Goal: Information Seeking & Learning: Understand process/instructions

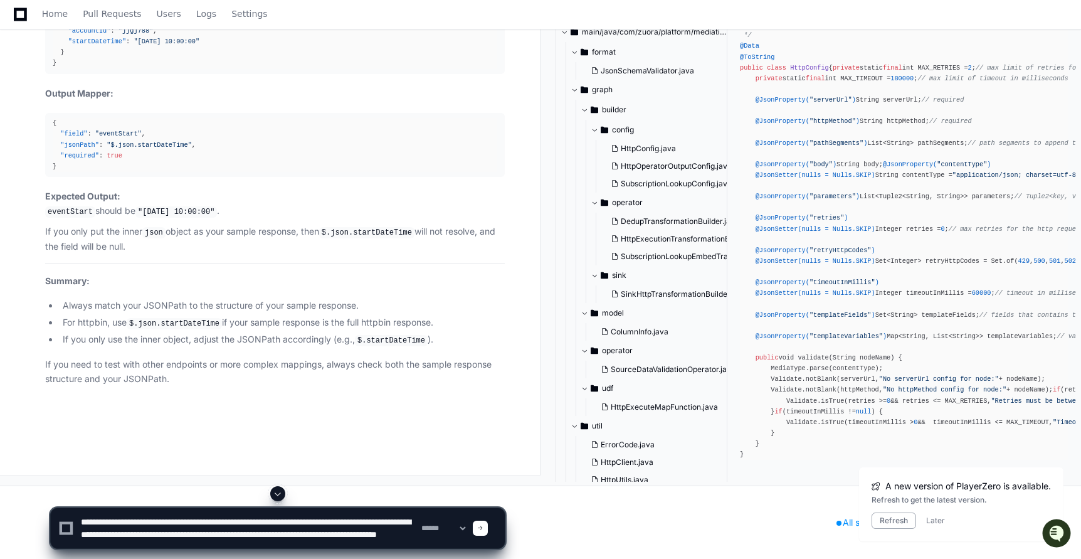
scroll to position [4, 0]
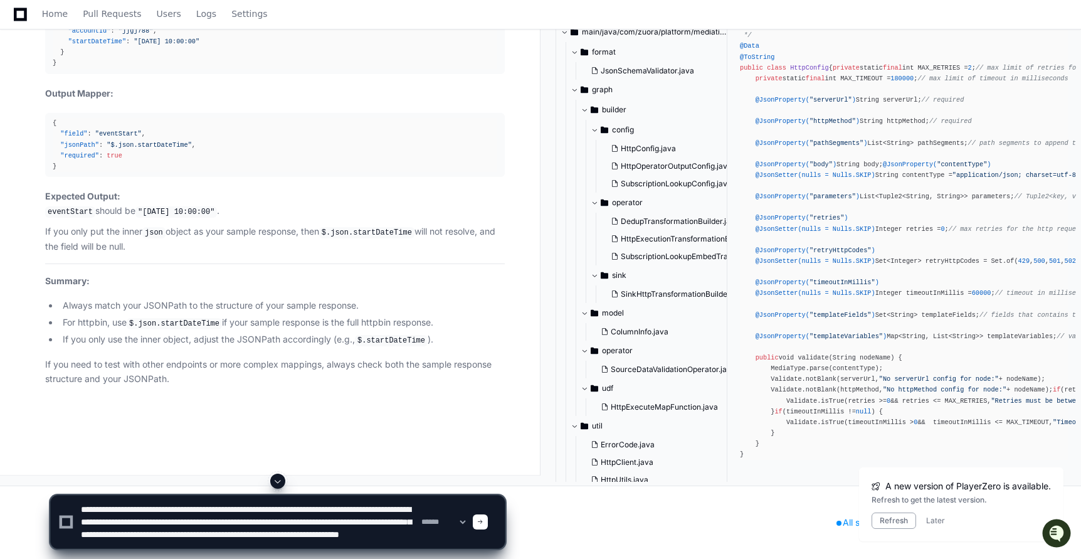
type textarea "**********"
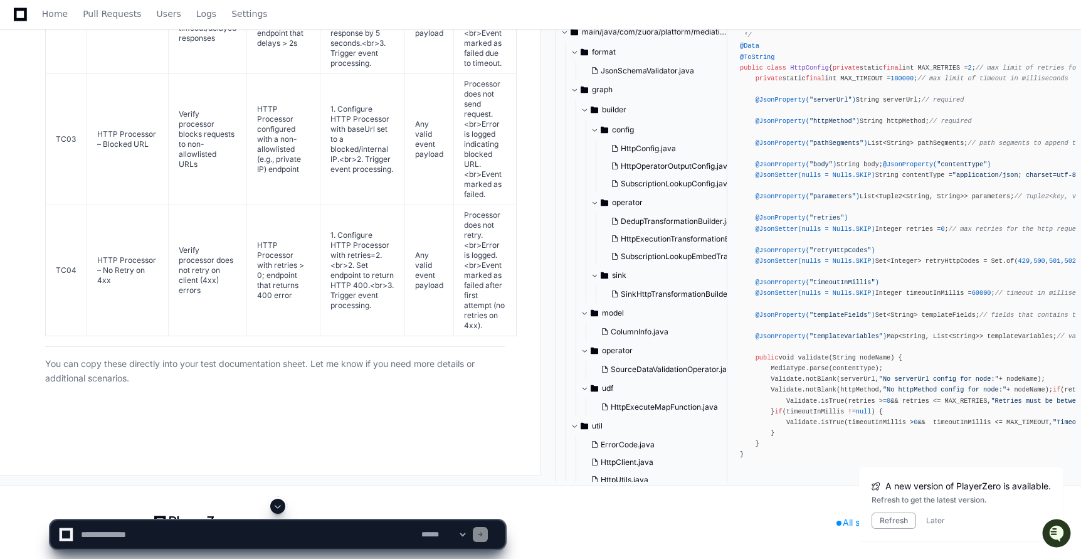
scroll to position [90923, 0]
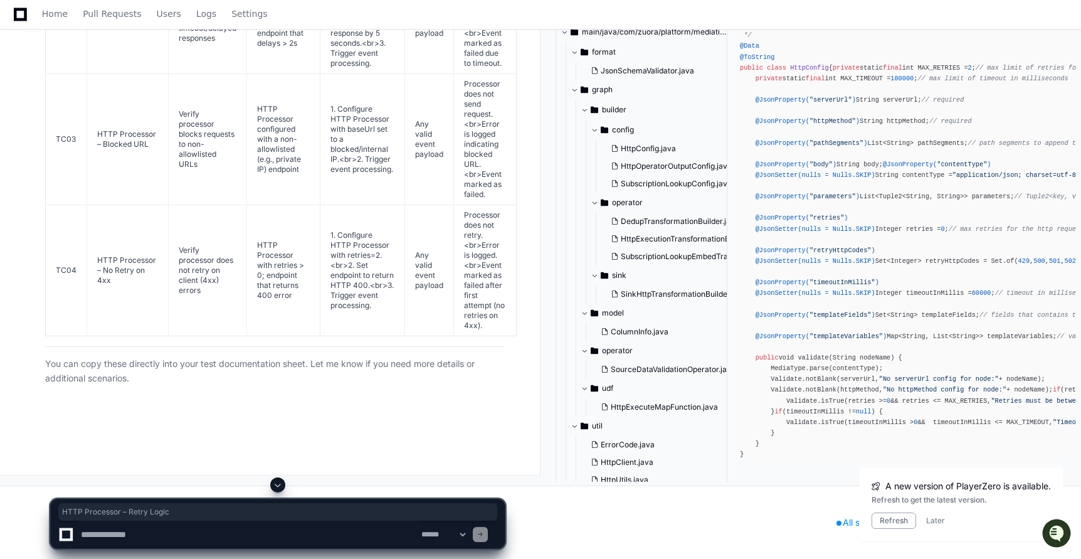
drag, startPoint x: 97, startPoint y: 122, endPoint x: 157, endPoint y: 140, distance: 63.7
copy td "HTTP Processor – Retry Logic"
drag, startPoint x: 175, startPoint y: 105, endPoint x: 221, endPoint y: 160, distance: 72.1
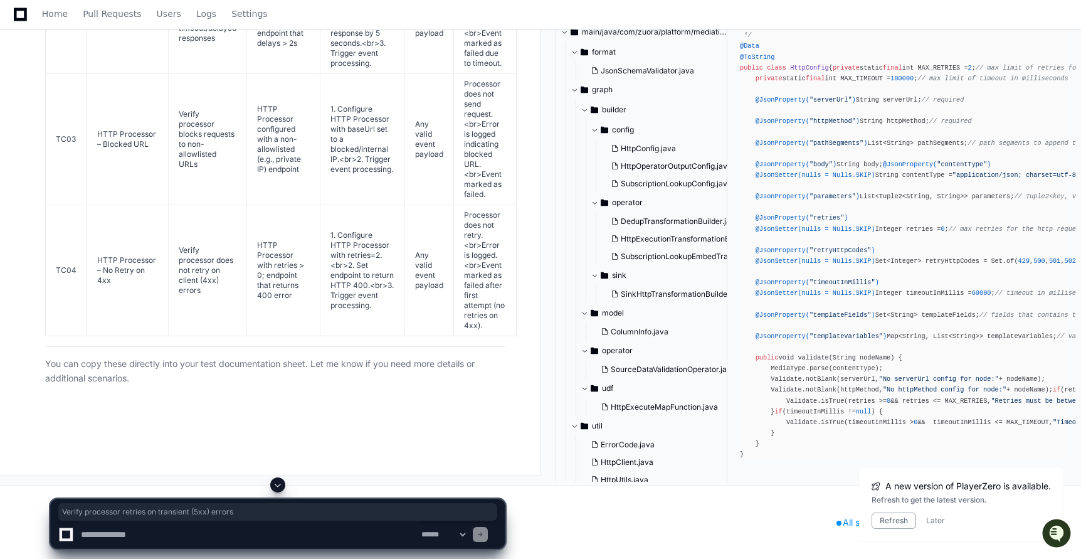
copy td "Verify processor retries on transient (5xx) errors"
drag, startPoint x: 253, startPoint y: 94, endPoint x: 290, endPoint y: 170, distance: 84.2
copy td "HTTP Processor configured with retry > 0; endpoint that returns 500 error"
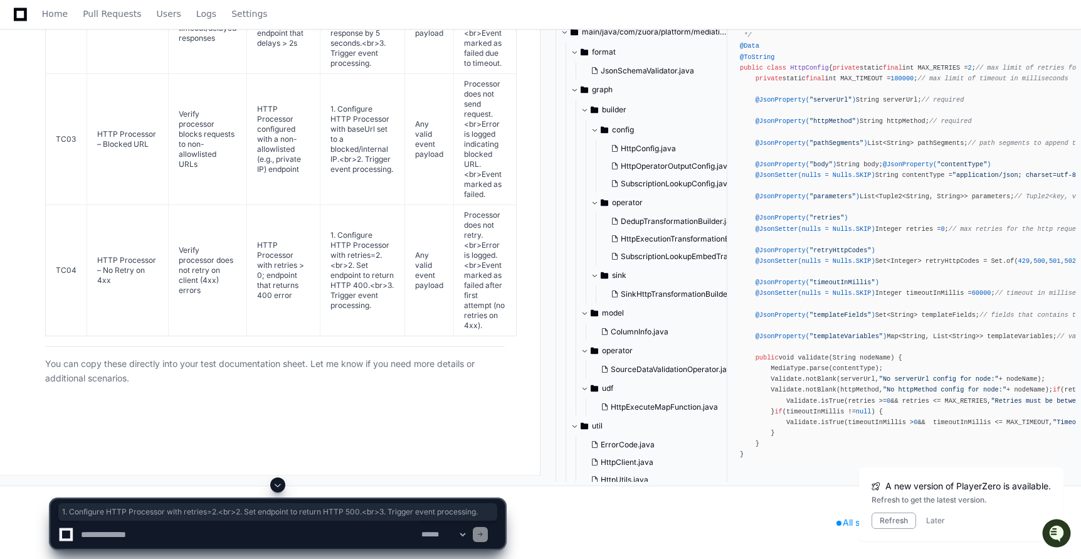
drag, startPoint x: 325, startPoint y: 84, endPoint x: 371, endPoint y: 166, distance: 93.2
copy td "1. Configure HTTP Processor with retries=2.<br>2. Set endpoint to return HTTP 5…"
drag, startPoint x: 460, startPoint y: 81, endPoint x: 499, endPoint y: 173, distance: 100.1
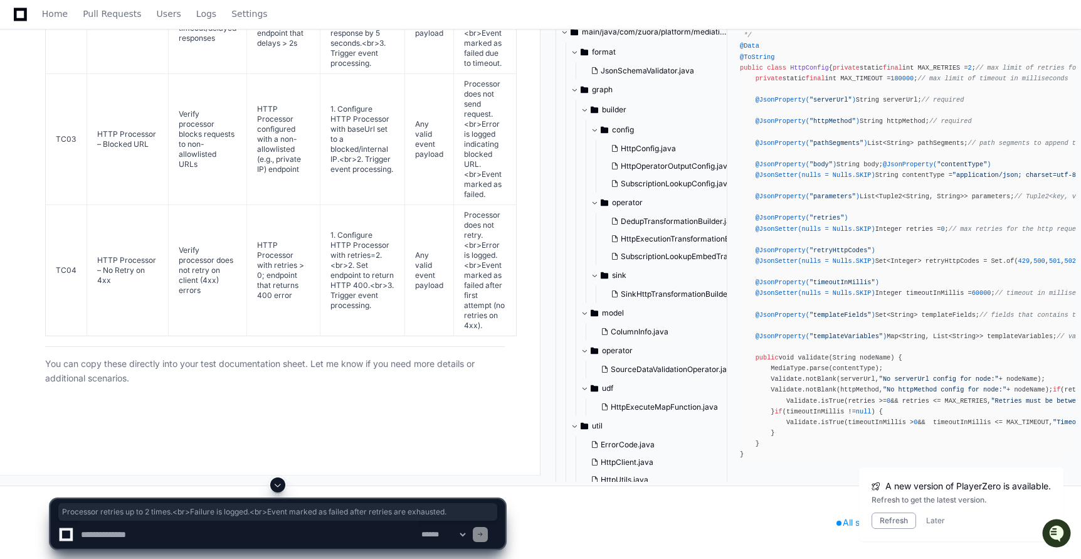
copy td "Processor retries up to 2 times.<br>Failure is logged.<br>Event marked as faile…"
drag, startPoint x: 96, startPoint y: 234, endPoint x: 157, endPoint y: 243, distance: 62.2
click at [157, 74] on td "HTTP Processor – Timeout/Delay" at bounding box center [128, 18] width 82 height 111
copy td "HTTP Processor – Timeout/Delay"
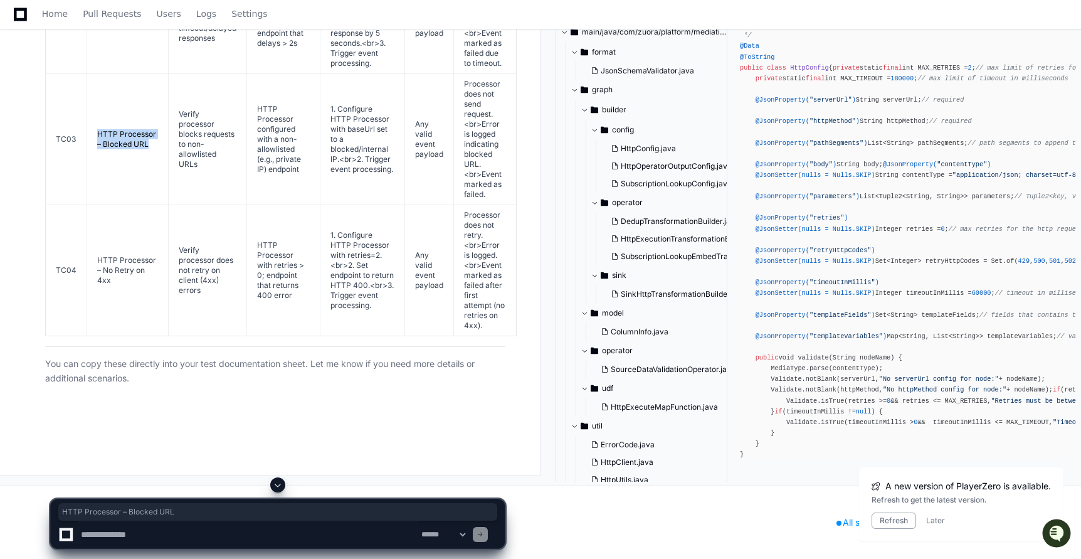
drag, startPoint x: 97, startPoint y: 302, endPoint x: 149, endPoint y: 315, distance: 54.2
click at [149, 205] on td "HTTP Processor – Blocked URL" at bounding box center [128, 139] width 82 height 131
copy td "HTTP Processor – Blocked URL"
drag, startPoint x: 98, startPoint y: 256, endPoint x: 114, endPoint y: 282, distance: 31.0
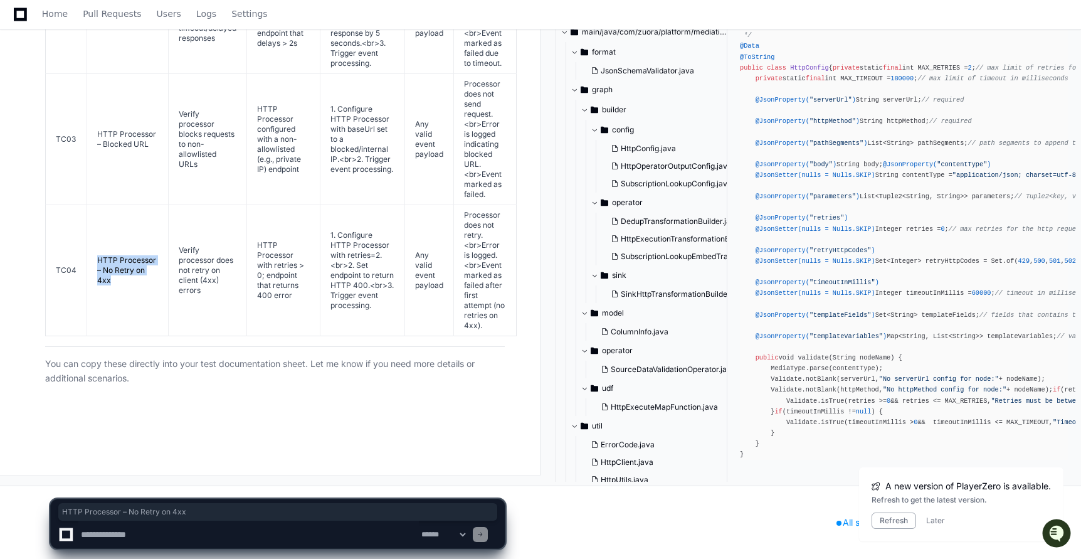
click at [114, 282] on td "HTTP Processor – No Retry on 4xx" at bounding box center [128, 270] width 82 height 131
copy td "HTTP Processor – No Retry on 4xx"
drag, startPoint x: 177, startPoint y: 244, endPoint x: 215, endPoint y: 285, distance: 55.9
click at [215, 74] on td "Verify processor handles timeout/delayed responses" at bounding box center [208, 18] width 78 height 111
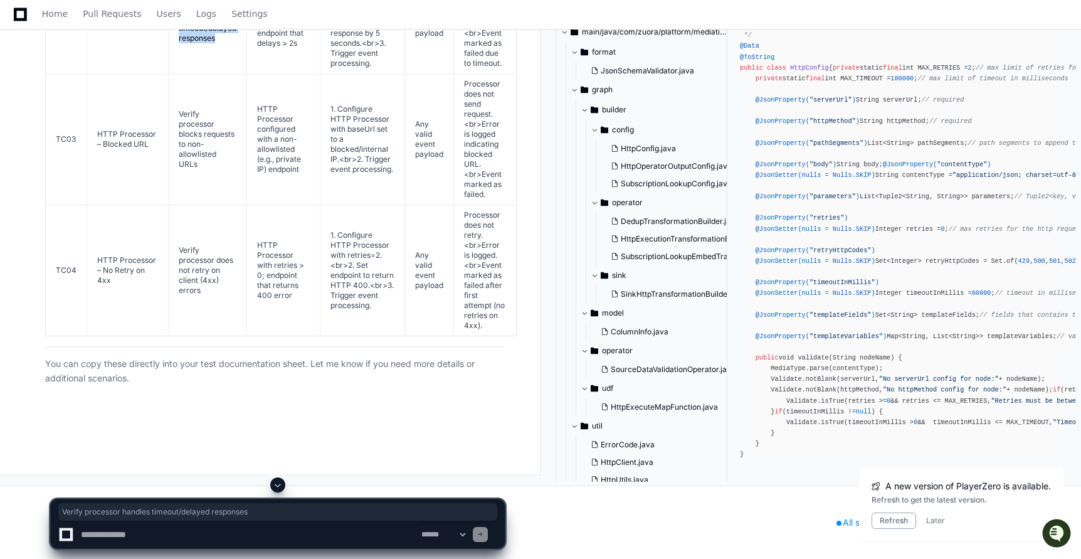
copy td "Verify processor handles timeout/delayed responses"
drag, startPoint x: 178, startPoint y: 243, endPoint x: 201, endPoint y: 290, distance: 52.4
click at [201, 205] on td "Verify processor blocks requests to non-allowlisted URLs" at bounding box center [208, 139] width 78 height 131
copy td "Verify processor blocks requests to non-allowlisted URLs"
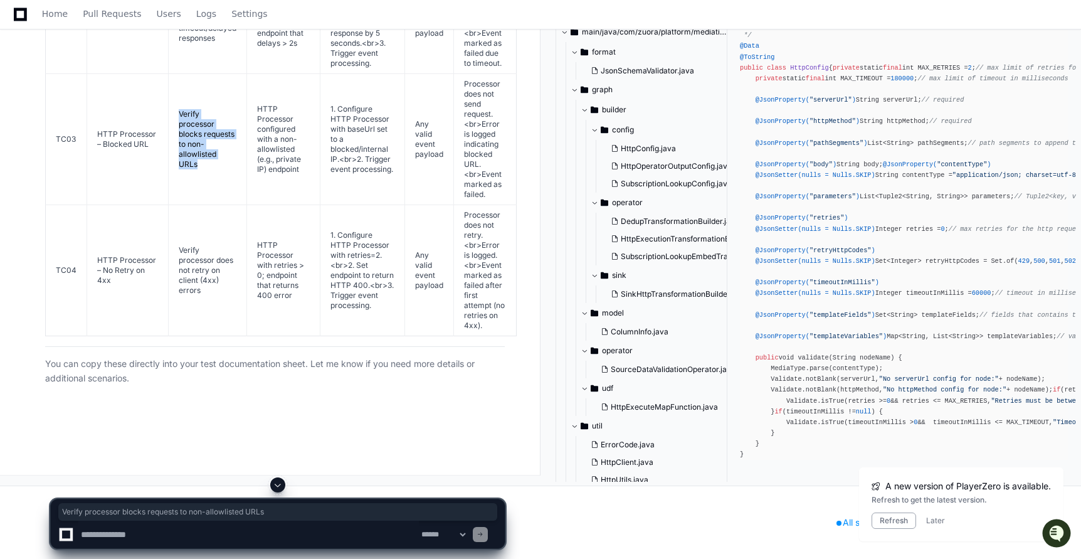
scroll to position [91143, 0]
drag, startPoint x: 177, startPoint y: 247, endPoint x: 201, endPoint y: 287, distance: 46.1
click at [201, 288] on td "Verify processor does not retry on client (4xx) errors" at bounding box center [208, 270] width 78 height 131
drag, startPoint x: 295, startPoint y: 296, endPoint x: 258, endPoint y: 243, distance: 64.9
click at [258, 243] on td "HTTP Processor with retries > 0; endpoint that returns 400 error" at bounding box center [283, 270] width 73 height 131
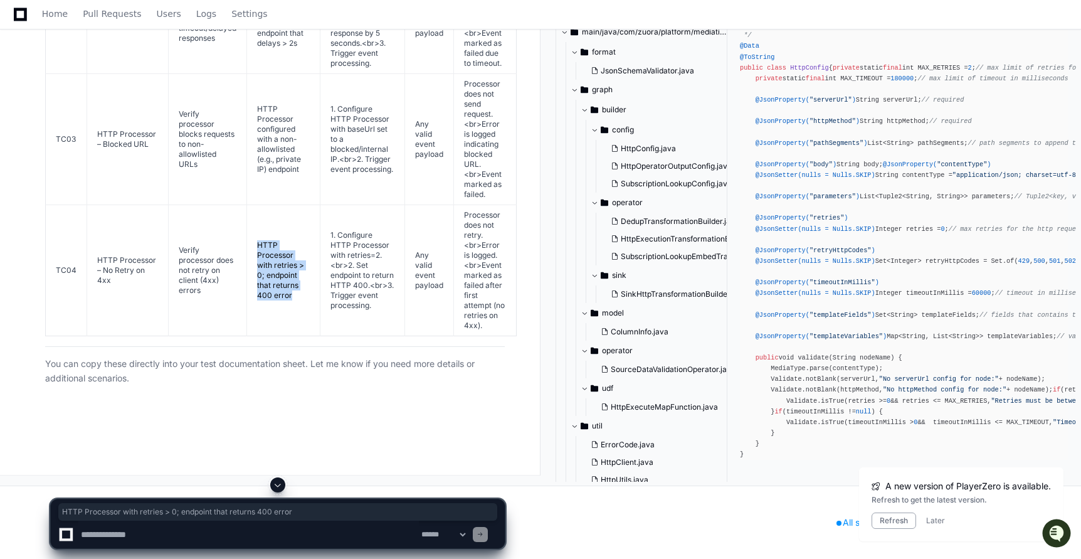
scroll to position [90917, 0]
drag, startPoint x: 299, startPoint y: 394, endPoint x: 251, endPoint y: 322, distance: 85.6
click at [251, 205] on td "HTTP Processor configured with a non-allowlisted (e.g., private IP) endpoint" at bounding box center [283, 139] width 73 height 131
drag, startPoint x: 299, startPoint y: 269, endPoint x: 251, endPoint y: 218, distance: 69.2
click at [251, 74] on td "HTTP Processor with timeout=2s; endpoint that delays > 2s" at bounding box center [283, 18] width 73 height 111
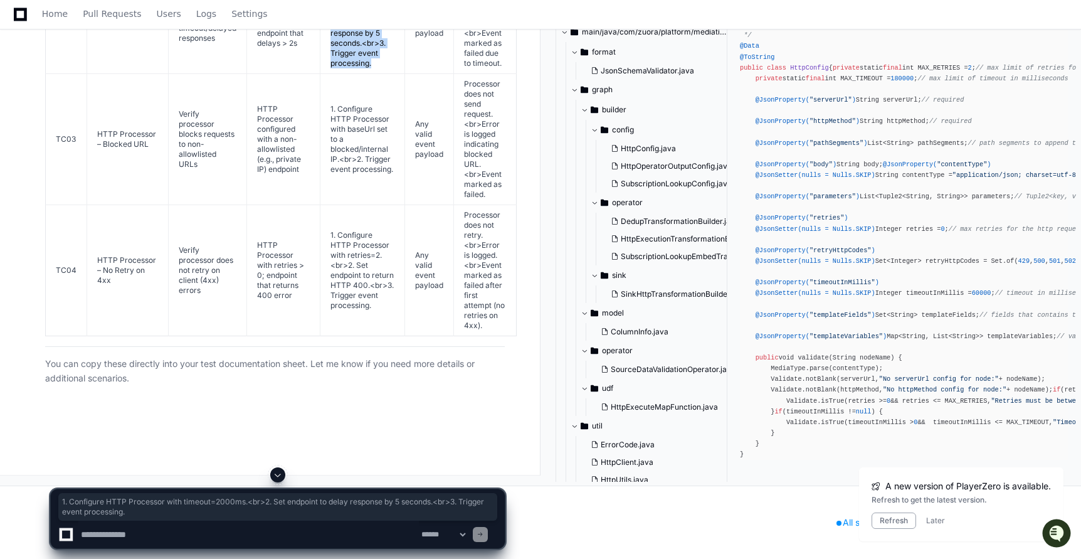
drag, startPoint x: 322, startPoint y: 197, endPoint x: 376, endPoint y: 288, distance: 105.4
click at [376, 74] on td "1. Configure HTTP Processor with timeout=2000ms.<br>2. Set endpoint to delay re…" at bounding box center [362, 18] width 85 height 111
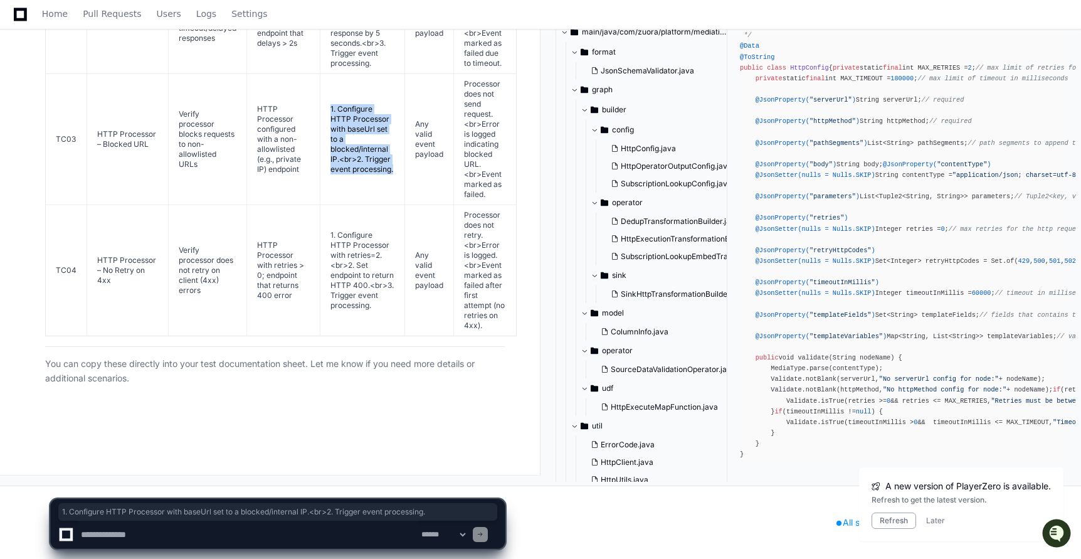
drag, startPoint x: 325, startPoint y: 152, endPoint x: 369, endPoint y: 220, distance: 81.2
click at [369, 205] on td "1. Configure HTTP Processor with baseUrl set to a blocked/internal IP.<br>2. Tr…" at bounding box center [362, 139] width 85 height 131
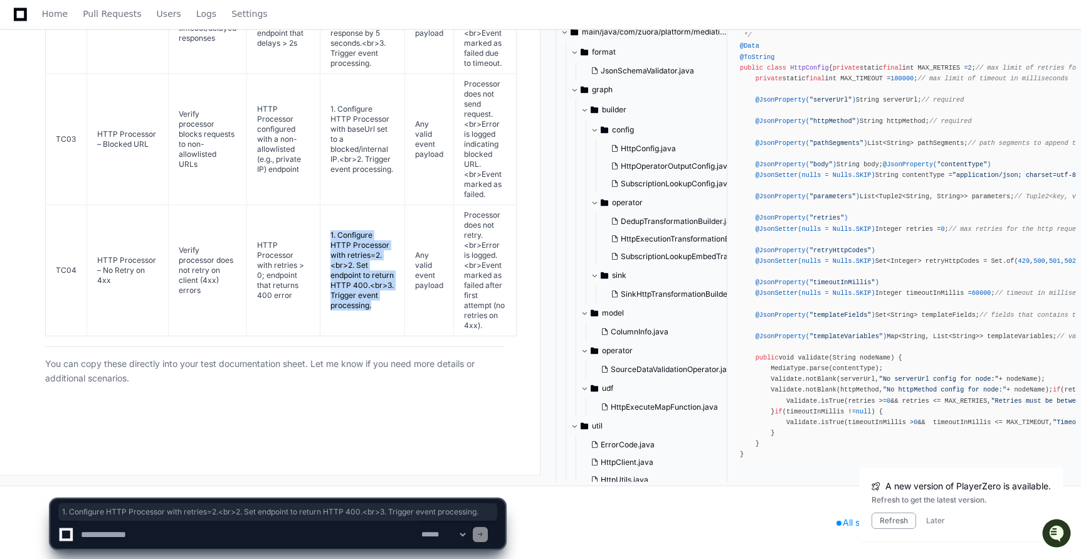
drag, startPoint x: 324, startPoint y: 278, endPoint x: 374, endPoint y: 354, distance: 91.3
click at [374, 336] on td "1. Configure HTTP Processor with retries=2.<br>2. Set endpoint to return HTTP 4…" at bounding box center [362, 270] width 85 height 131
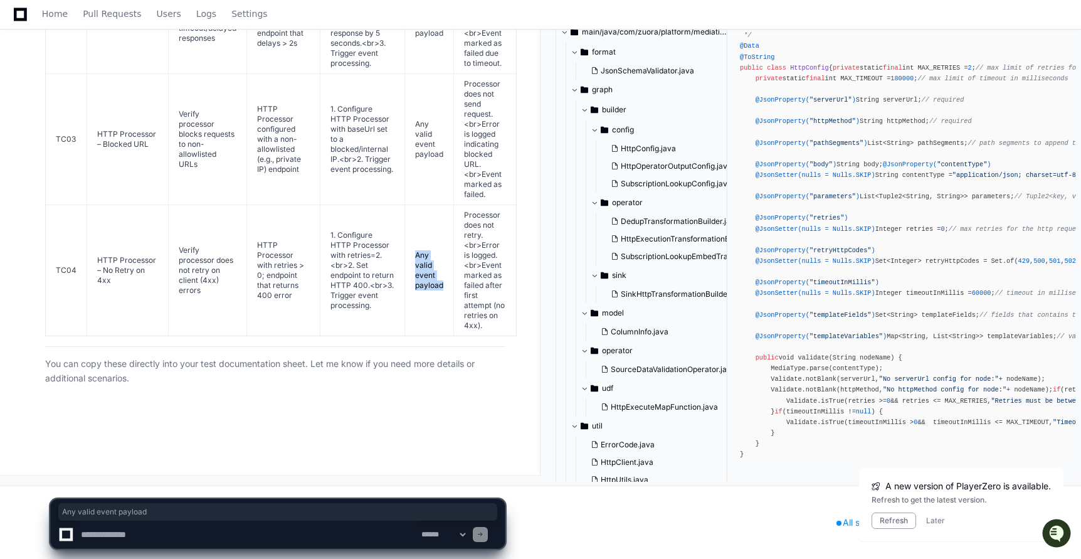
drag, startPoint x: 441, startPoint y: 337, endPoint x: 408, endPoint y: 291, distance: 57.1
click at [408, 291] on td "Any valid event payload" at bounding box center [429, 270] width 49 height 131
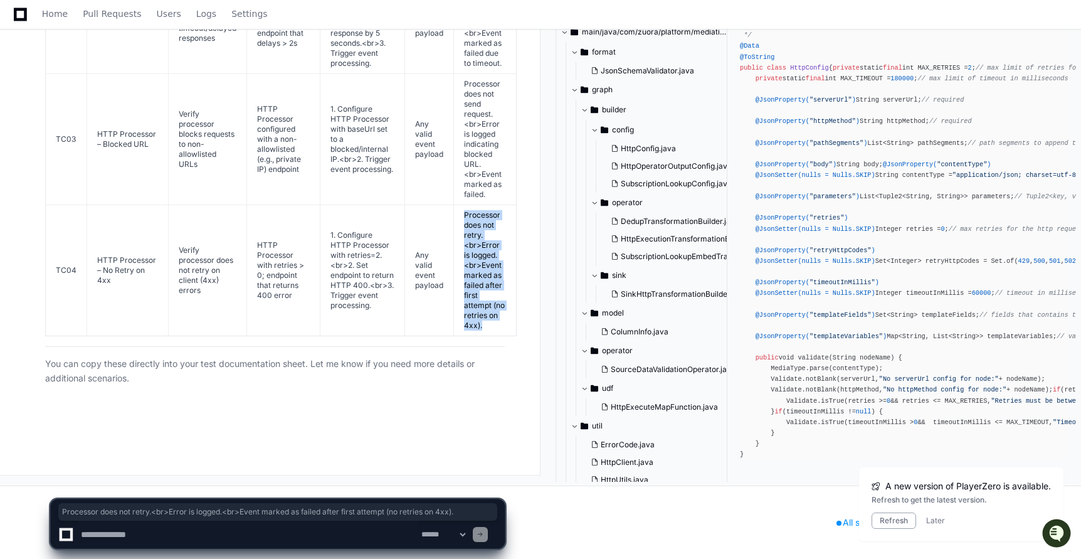
drag, startPoint x: 460, startPoint y: 261, endPoint x: 498, endPoint y: 371, distance: 116.2
click at [498, 336] on td "Processor does not retry.<br>Error is logged.<br>Event marked as failed after f…" at bounding box center [485, 270] width 63 height 131
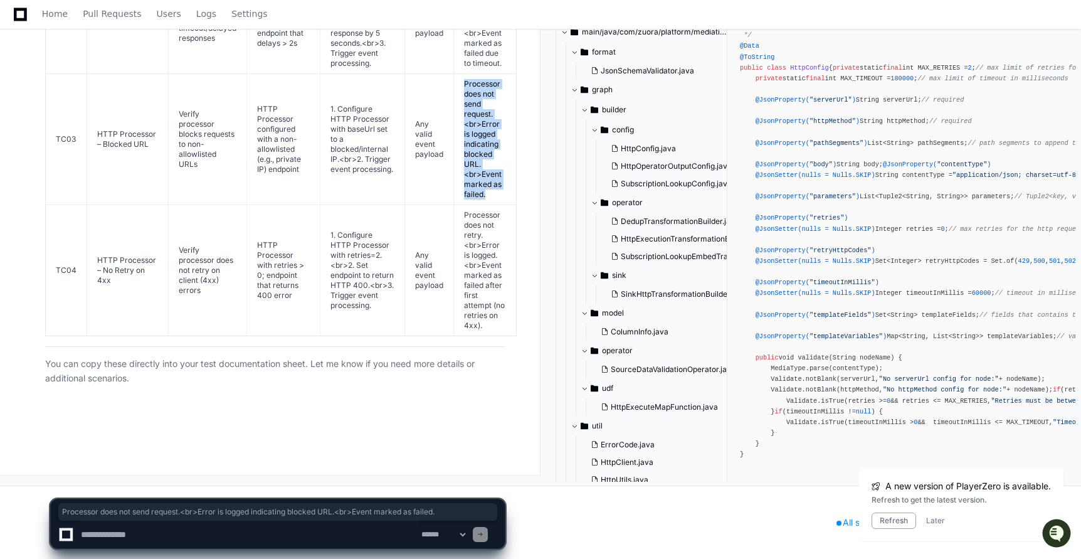
drag, startPoint x: 460, startPoint y: 134, endPoint x: 484, endPoint y: 237, distance: 106.2
click at [484, 205] on td "Processor does not send request.<br>Error is logged indicating blocked URL.<br>…" at bounding box center [485, 139] width 63 height 131
drag, startPoint x: 461, startPoint y: 253, endPoint x: 499, endPoint y: 341, distance: 95.5
click at [499, 74] on td "Processor times out after 2 seconds.<br>Error is logged.<br>Event marked as fai…" at bounding box center [485, 18] width 63 height 111
